Goal: Information Seeking & Learning: Learn about a topic

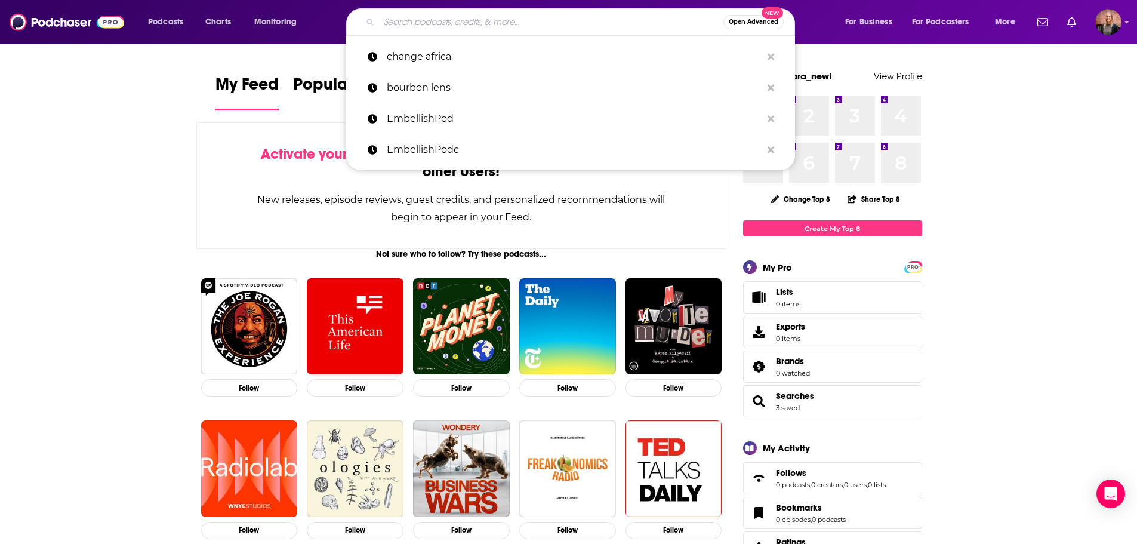
click at [533, 22] on input "Search podcasts, credits, & more..." at bounding box center [551, 22] width 344 height 19
paste input "Bourbon Showdown Podcast"
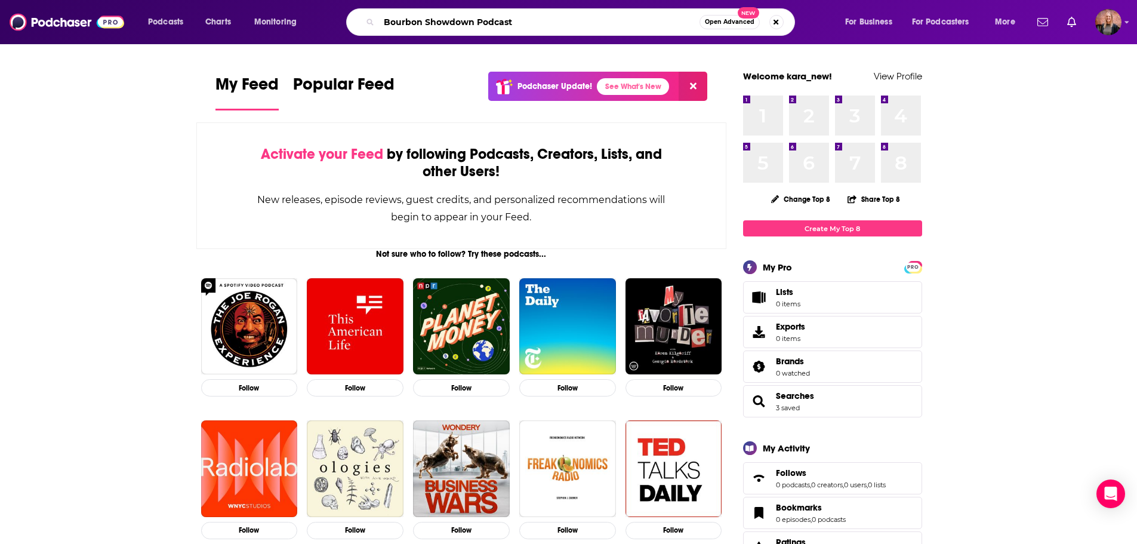
type input "Bourbon Showdown Podcast"
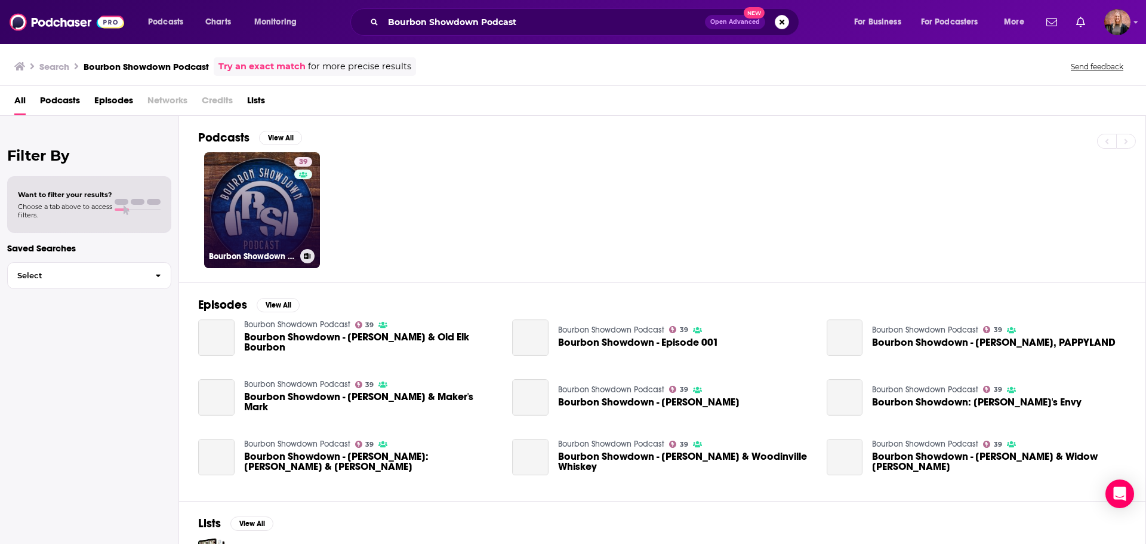
click at [284, 211] on link "39 Bourbon Showdown Podcast" at bounding box center [262, 210] width 116 height 116
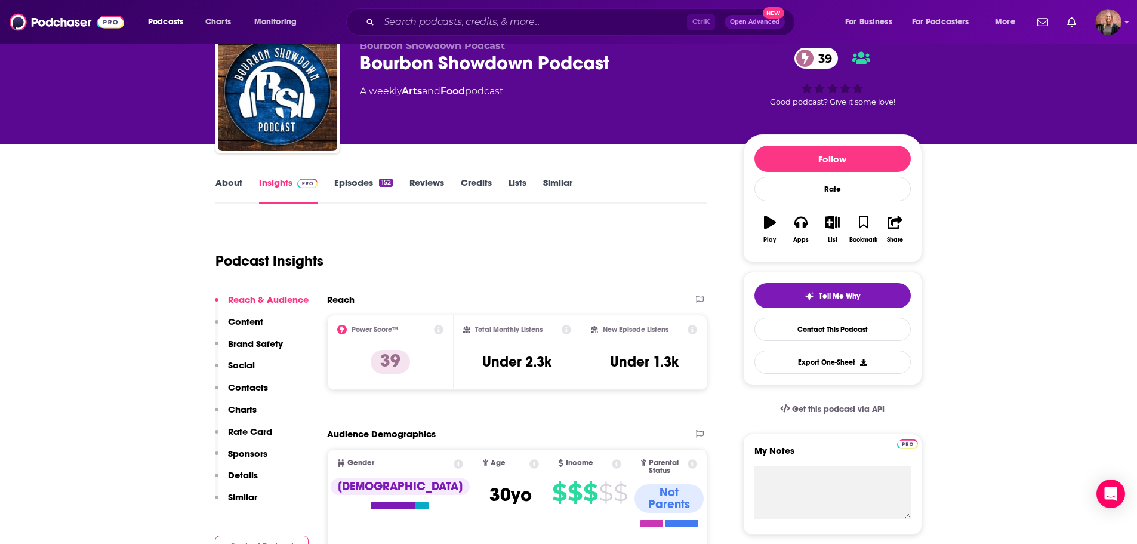
scroll to position [119, 0]
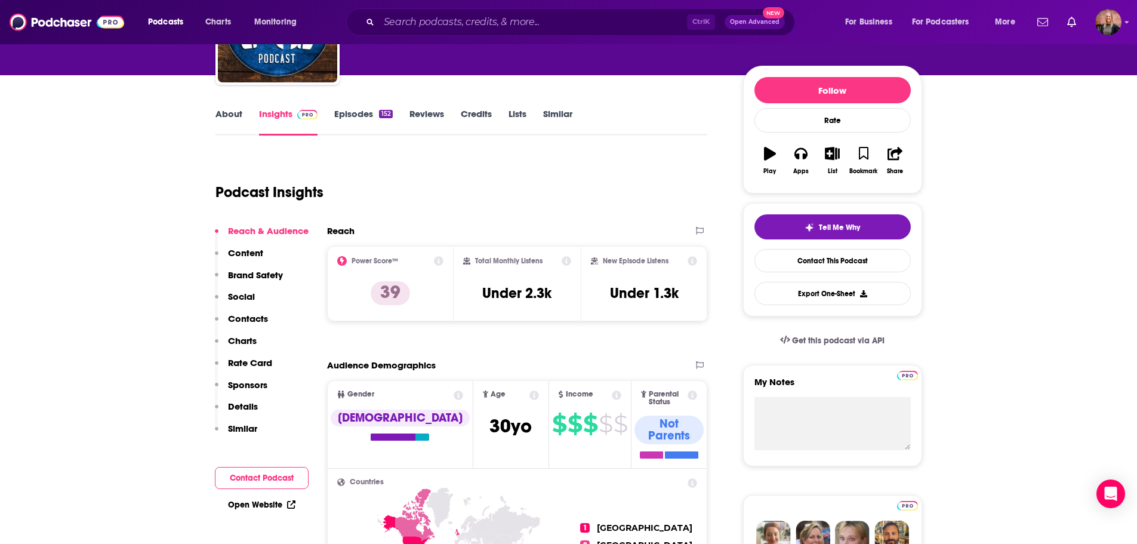
click at [433, 263] on div "Power Score™" at bounding box center [390, 261] width 107 height 10
click at [435, 260] on icon at bounding box center [439, 261] width 10 height 10
click at [569, 156] on div "Podcast Insights" at bounding box center [456, 185] width 483 height 61
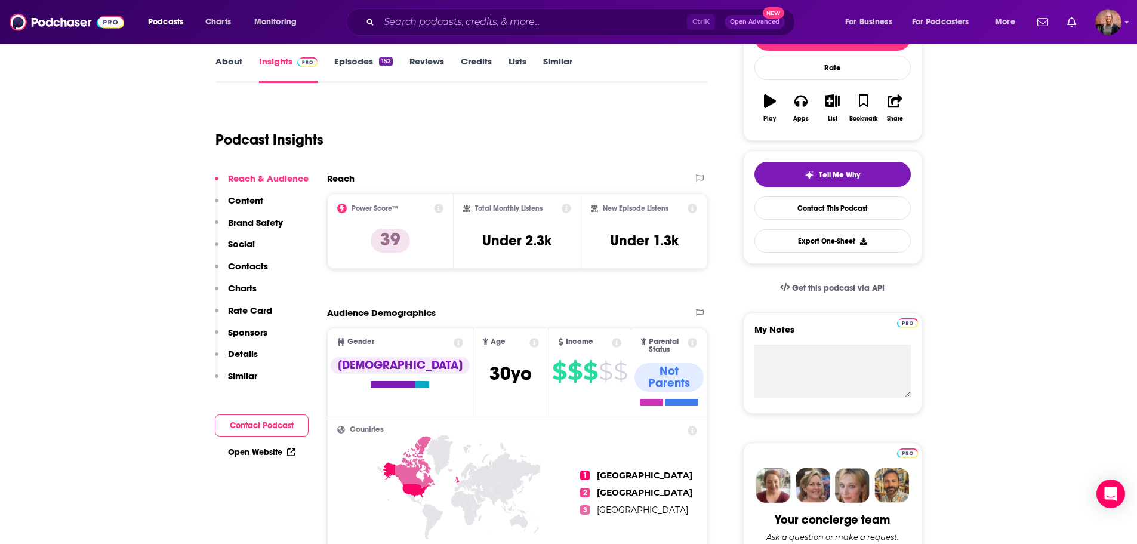
scroll to position [179, 0]
